Goal: Check status: Check status

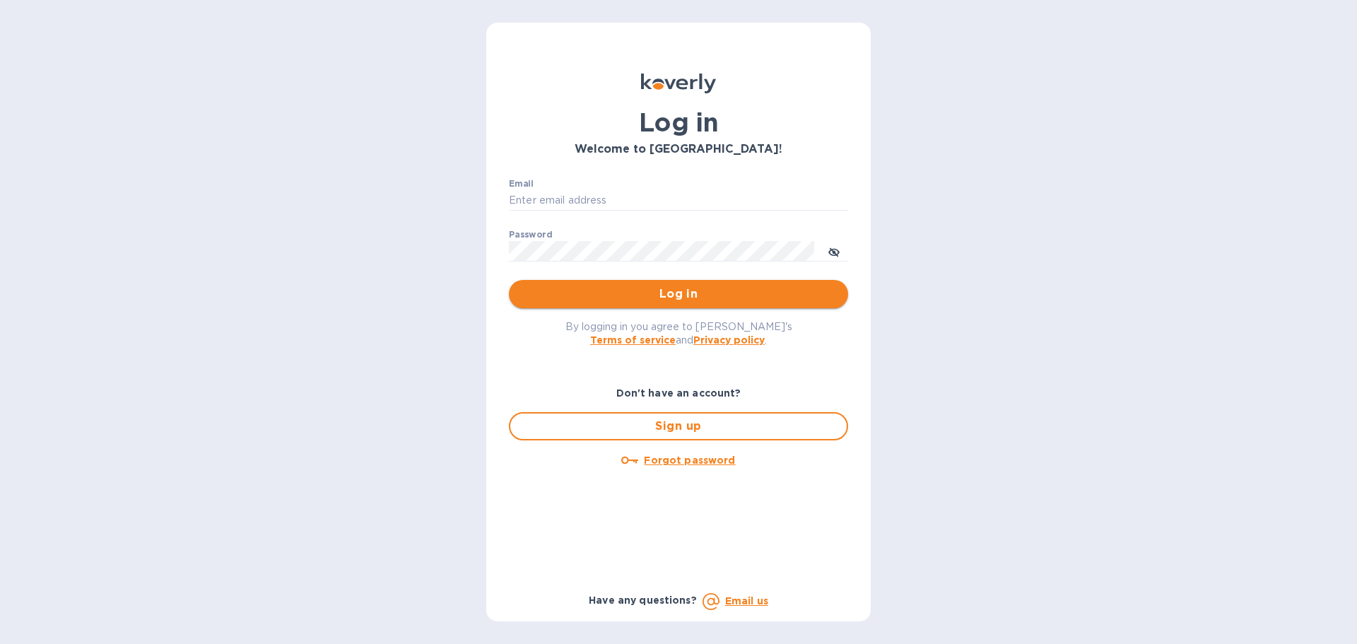
type input "bibiana.piza@cslexp.com"
click at [723, 295] on span "Log in" at bounding box center [678, 293] width 317 height 17
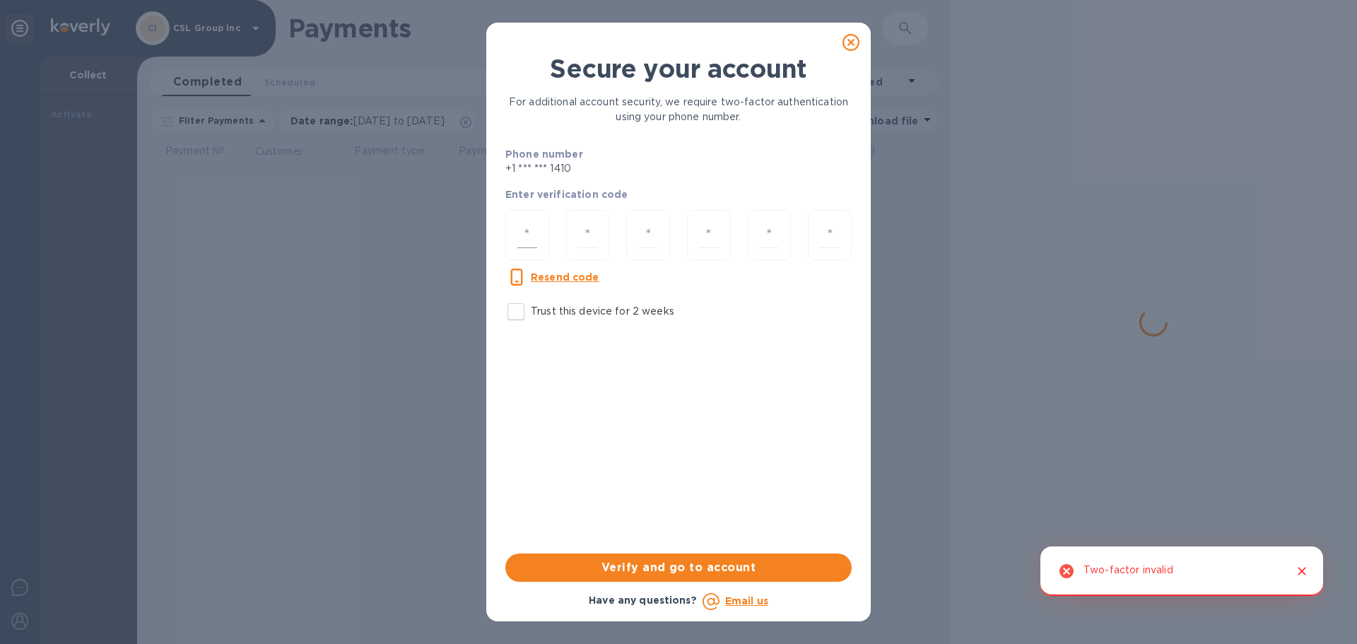
click at [533, 224] on input "number" at bounding box center [527, 235] width 20 height 26
type input "1"
type input "4"
type input "1"
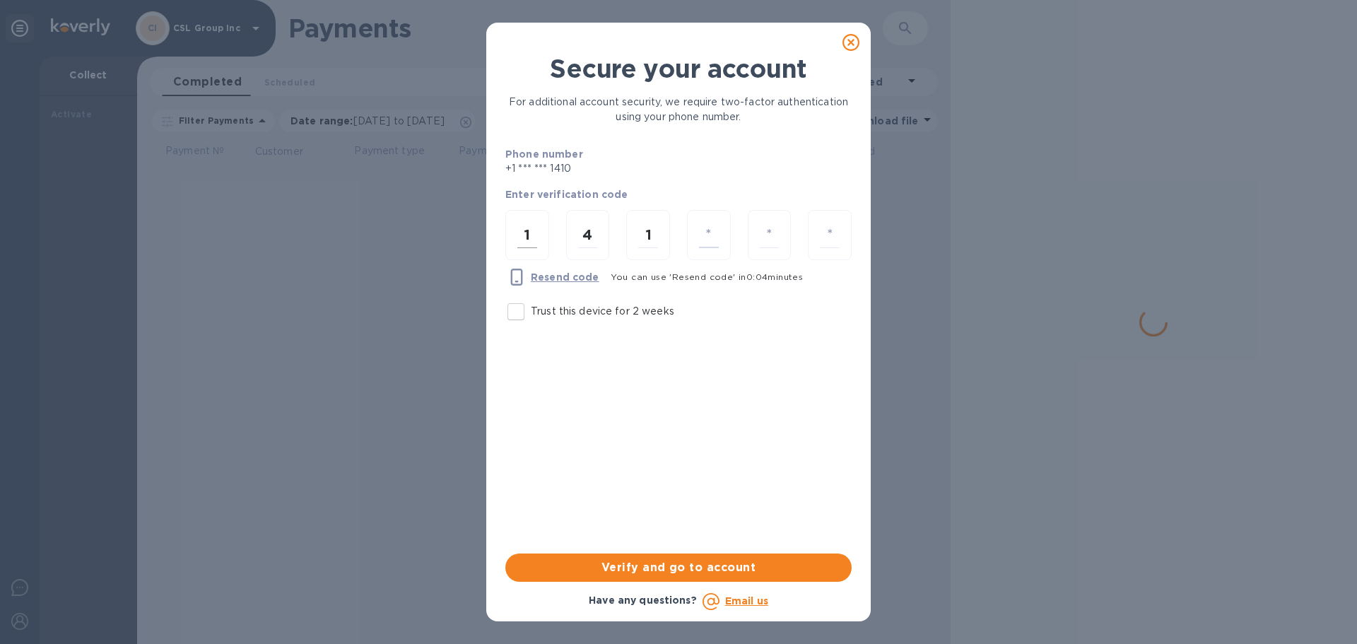
type input "1"
type input "9"
type input "4"
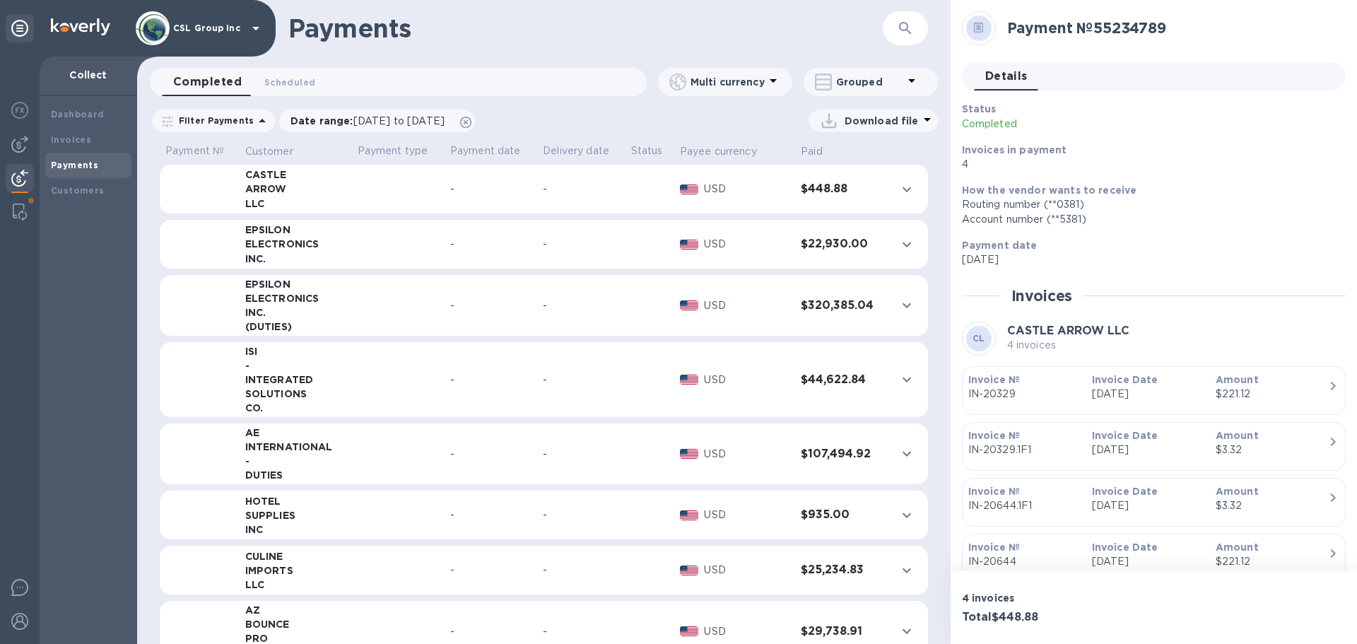
click at [73, 162] on b "Payments" at bounding box center [74, 165] width 47 height 11
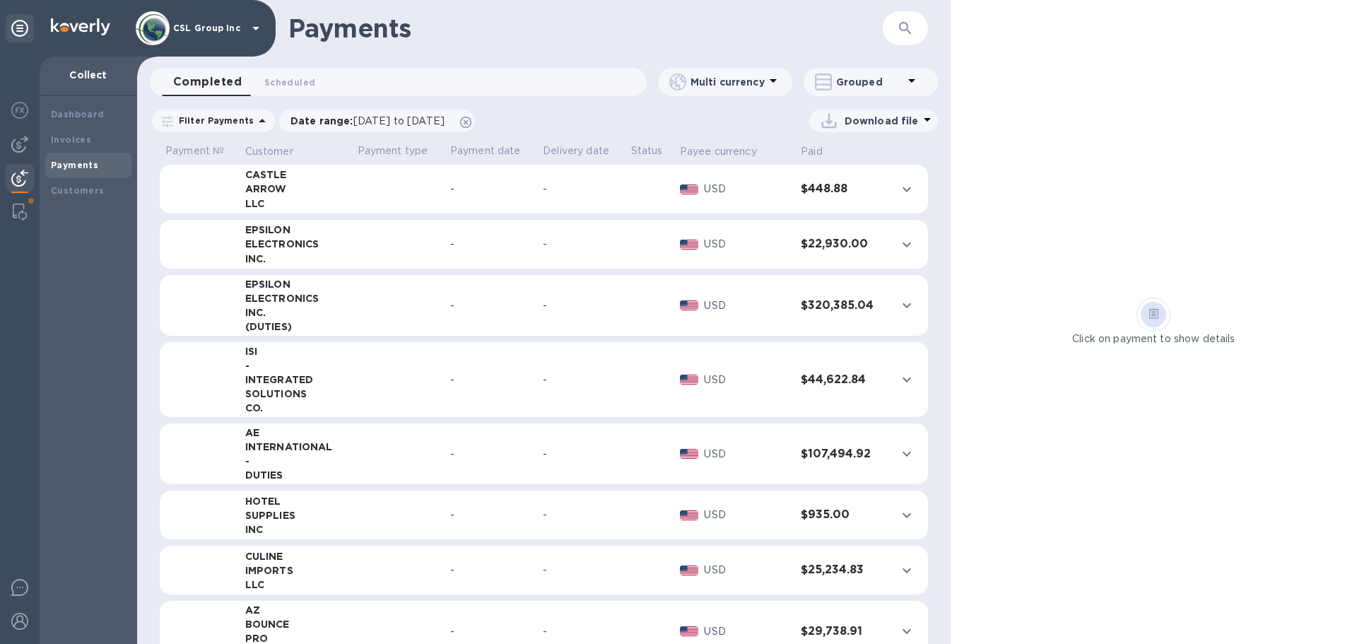
click at [187, 88] on span "Completed 0" at bounding box center [207, 82] width 69 height 20
click at [343, 193] on div "ARROW" at bounding box center [295, 189] width 101 height 14
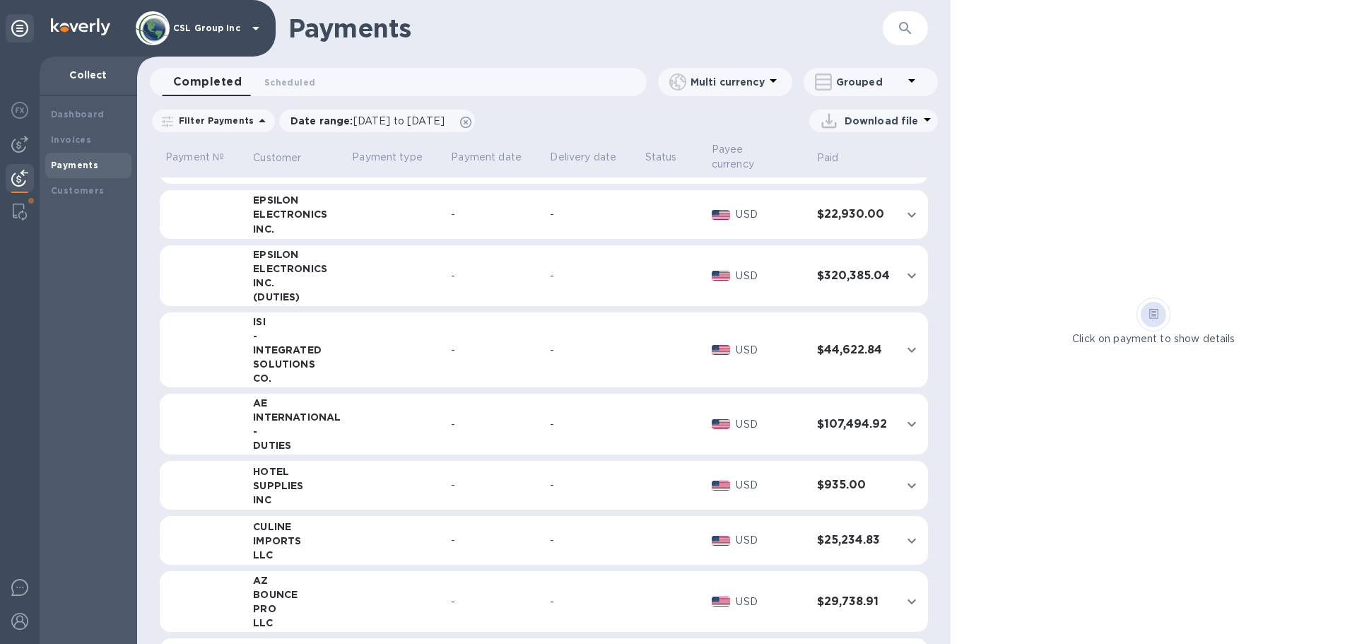
scroll to position [353, 0]
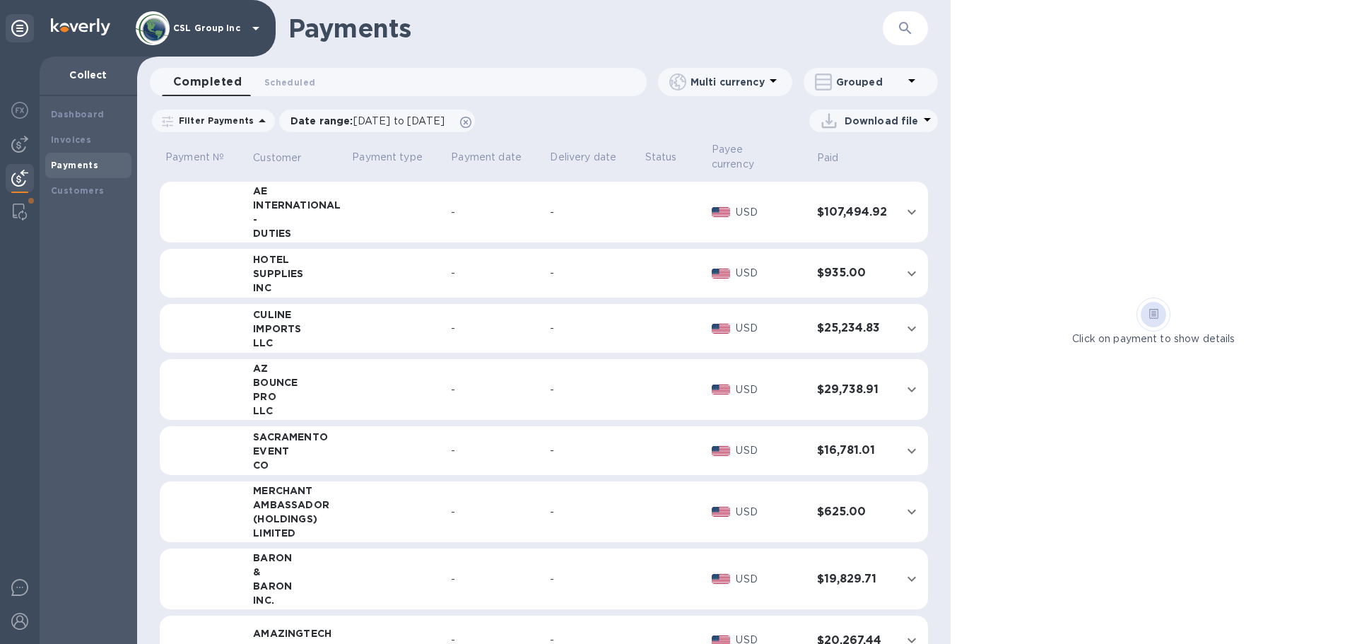
click at [343, 427] on td "SACRAMENTO EVENT CO" at bounding box center [296, 450] width 99 height 49
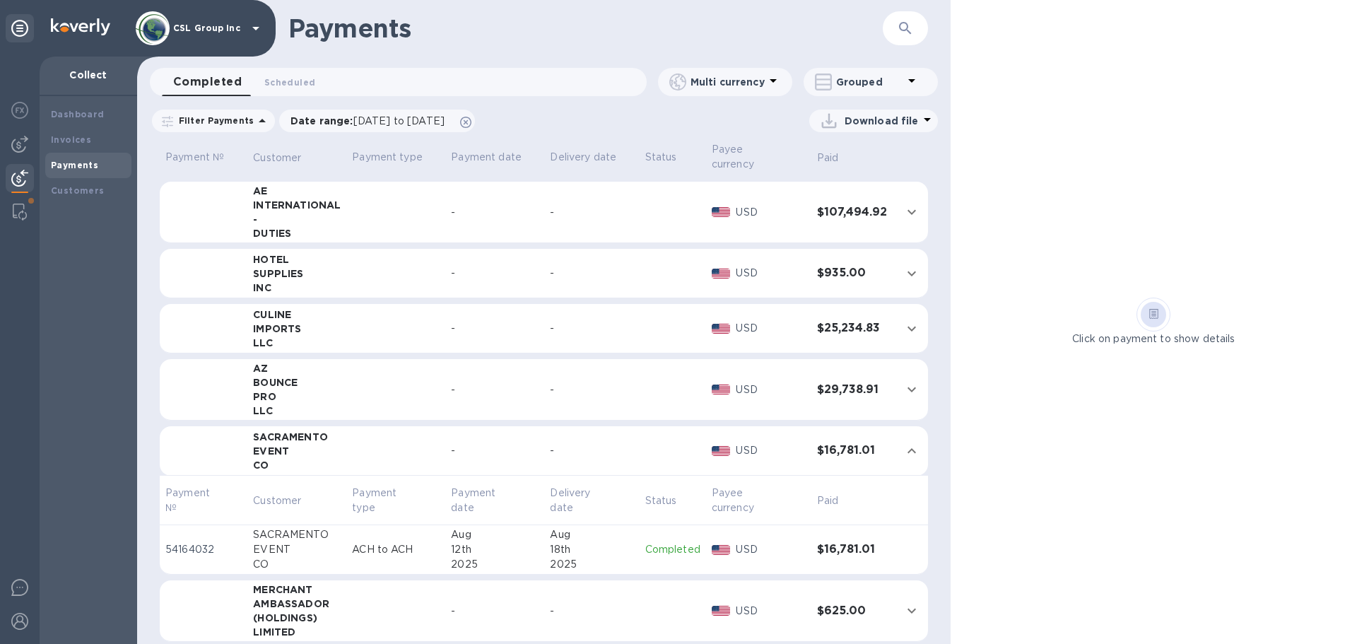
scroll to position [565, 0]
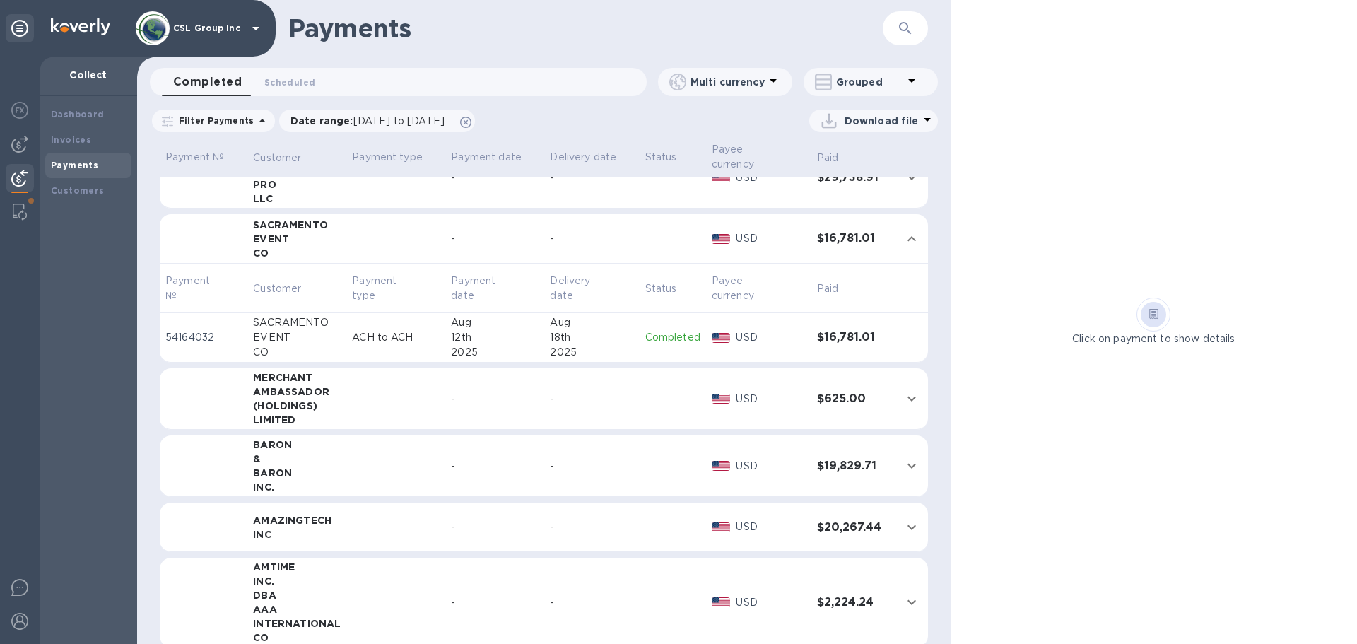
click at [1157, 312] on icon at bounding box center [1153, 314] width 9 height 11
click at [488, 331] on div "12th" at bounding box center [495, 337] width 88 height 15
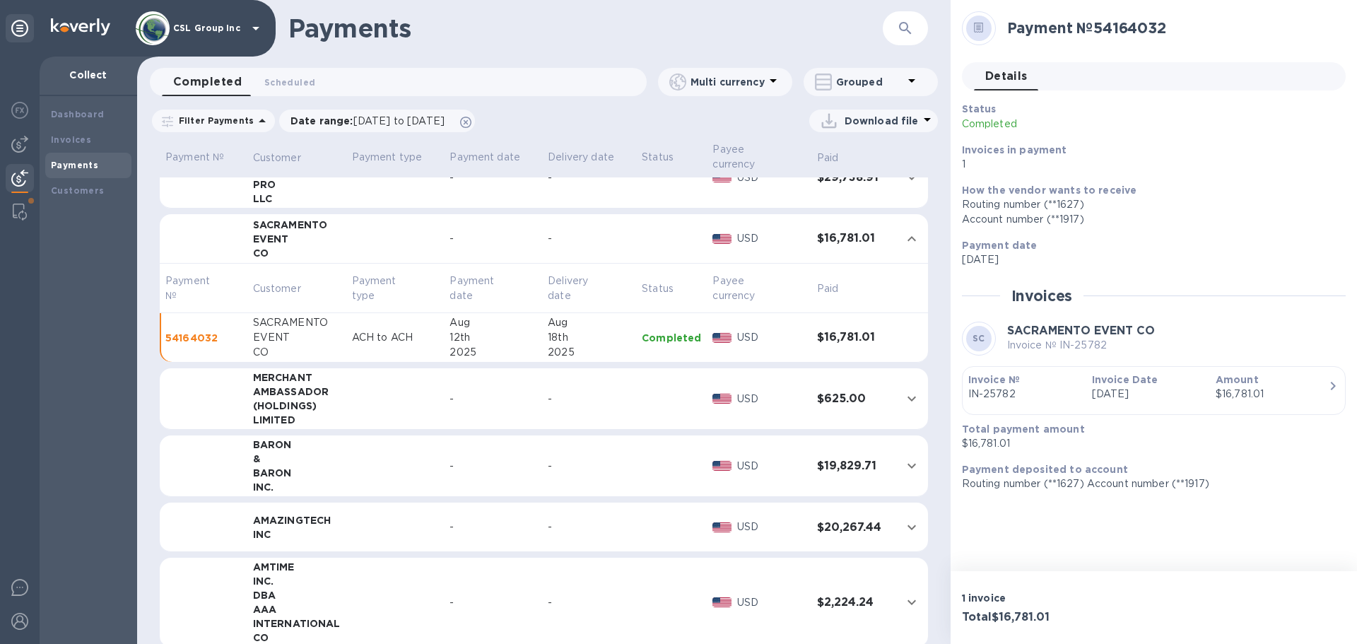
click at [1145, 387] on p "[DATE]" at bounding box center [1148, 393] width 112 height 15
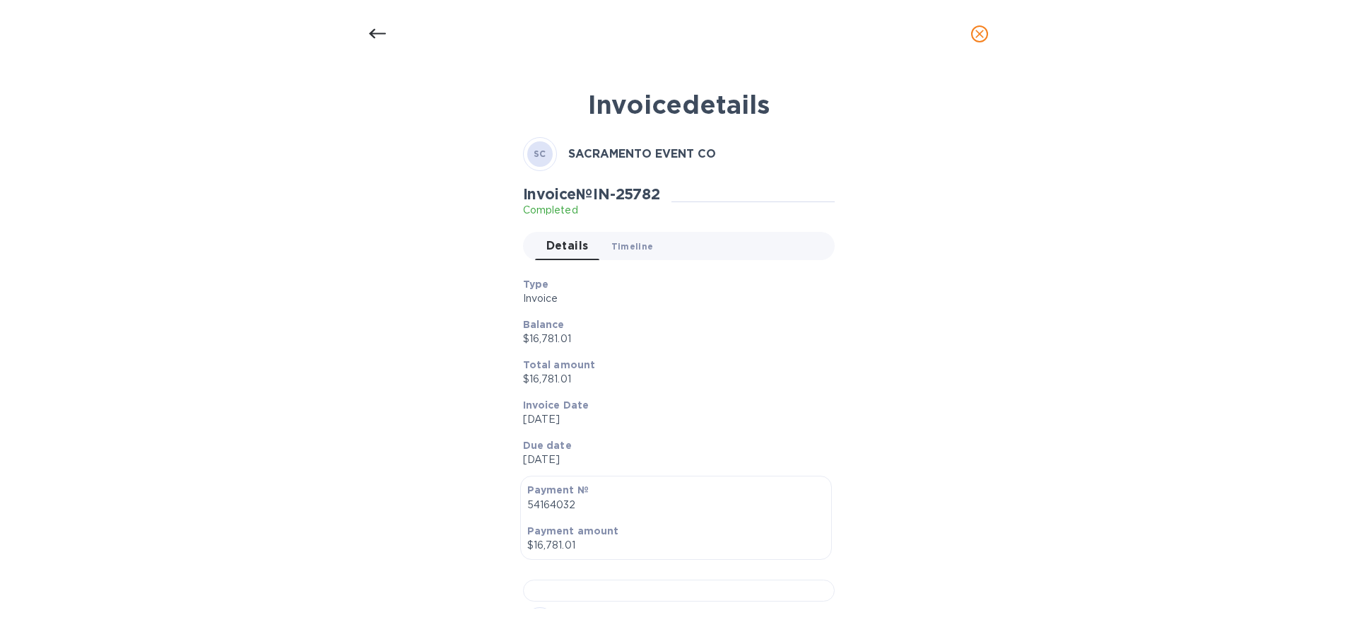
click at [622, 246] on span "Timeline 0" at bounding box center [632, 246] width 42 height 15
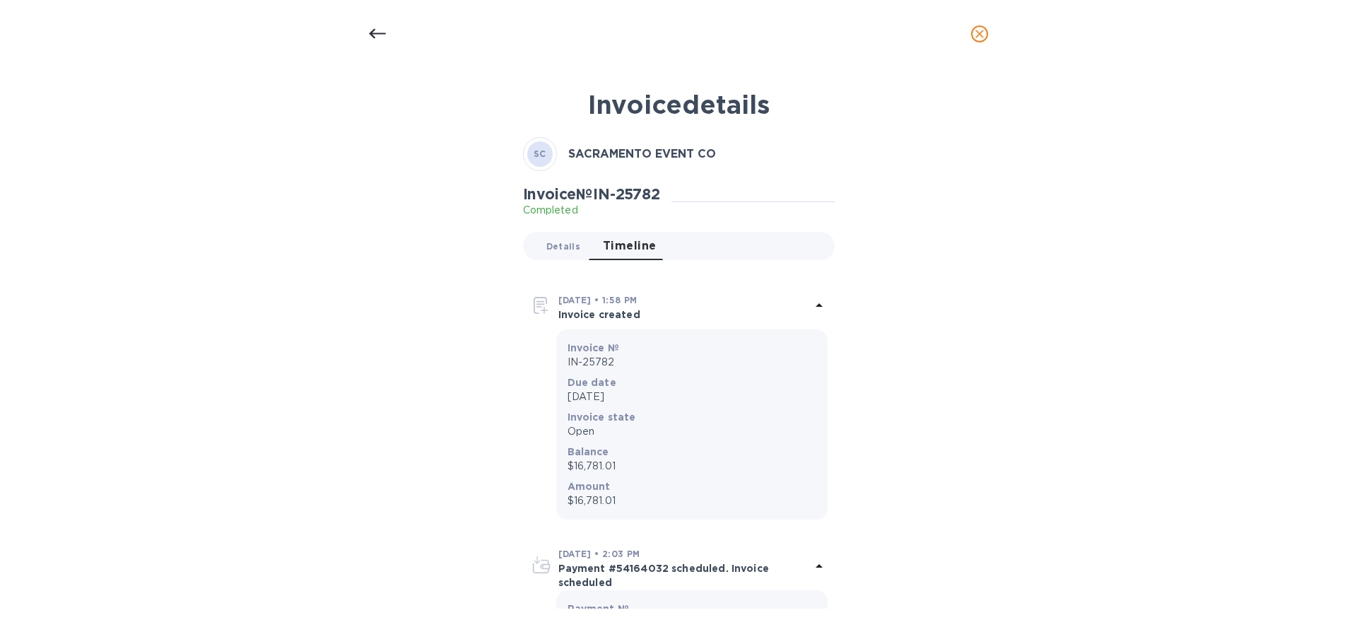
click at [548, 240] on span "Details 0" at bounding box center [563, 246] width 34 height 15
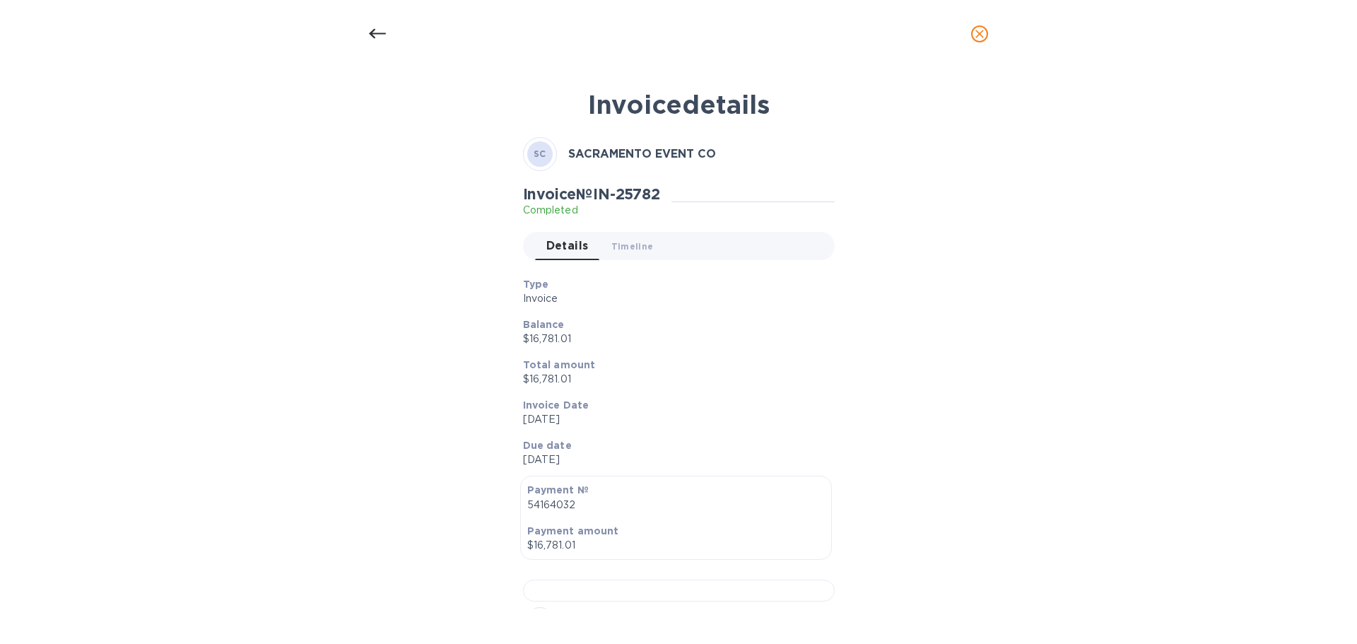
click at [973, 34] on icon "close" at bounding box center [979, 34] width 14 height 14
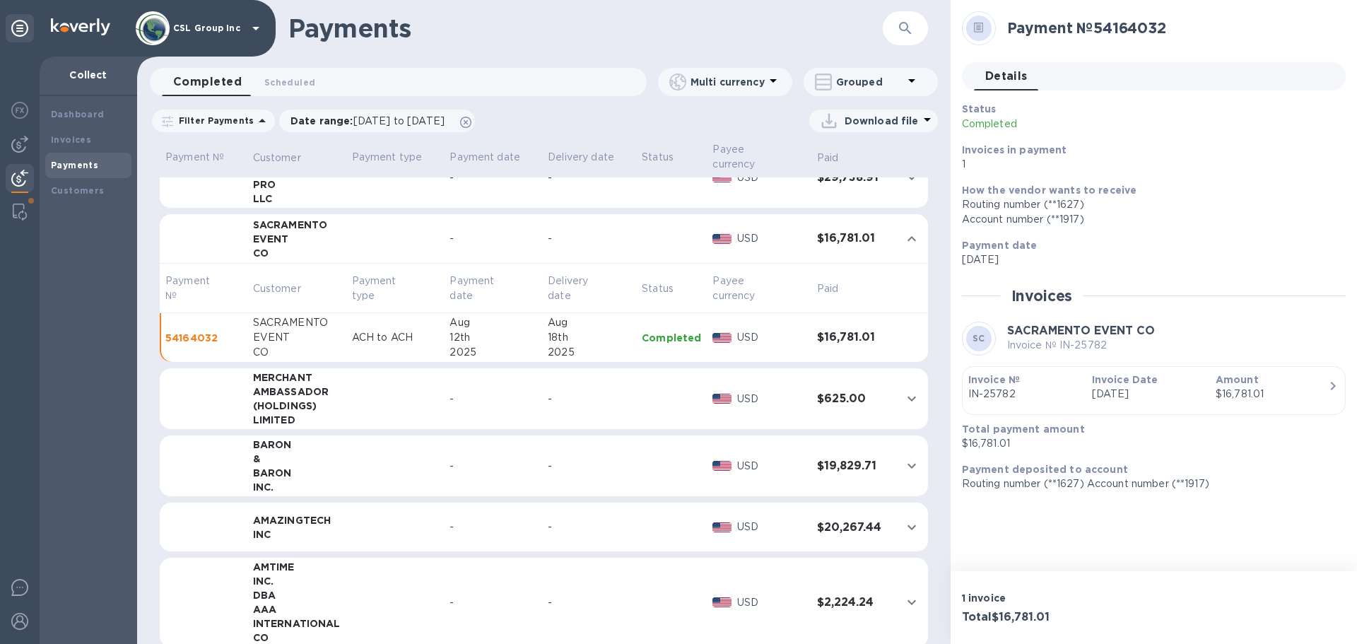
scroll to position [353, 0]
